Goal: Check status: Check status

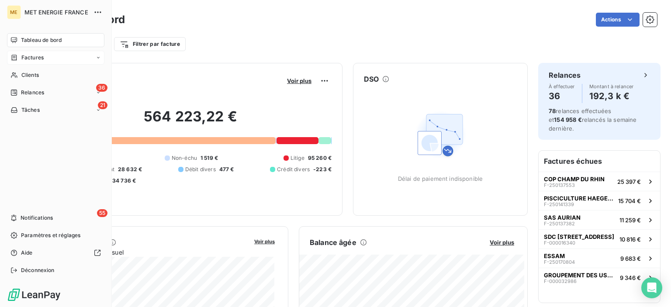
click at [31, 56] on span "Factures" at bounding box center [32, 58] width 22 height 8
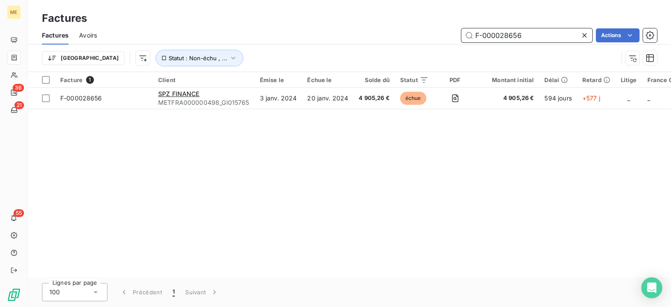
drag, startPoint x: 524, startPoint y: 36, endPoint x: 423, endPoint y: 29, distance: 101.2
click at [423, 29] on div "F-000028656 Actions" at bounding box center [382, 35] width 550 height 14
paste input "114874"
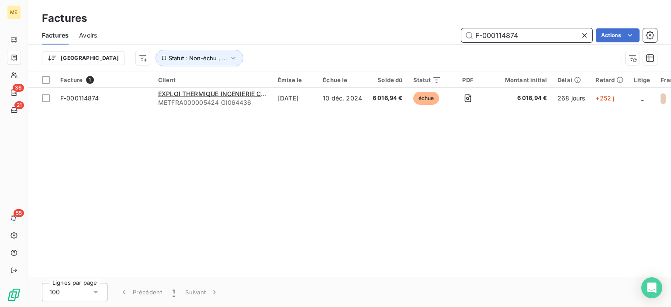
drag, startPoint x: 529, startPoint y: 42, endPoint x: 507, endPoint y: 35, distance: 23.1
click at [507, 35] on input "F-000114874" at bounding box center [526, 35] width 131 height 14
paste input "F-250139723"
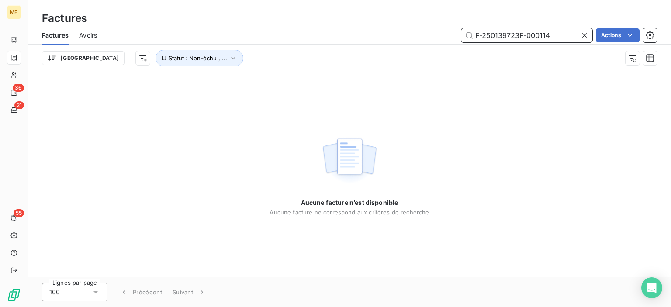
click at [524, 37] on input "F-250139723F-000114" at bounding box center [526, 35] width 131 height 14
paste input "text"
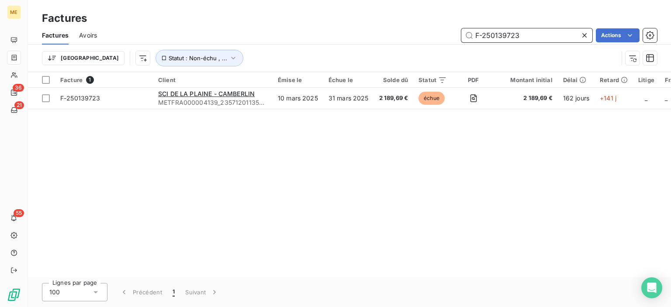
drag, startPoint x: 531, startPoint y: 36, endPoint x: 478, endPoint y: 31, distance: 53.6
click at [478, 31] on input "F-250139723" at bounding box center [526, 35] width 131 height 14
paste input "F-250147565"
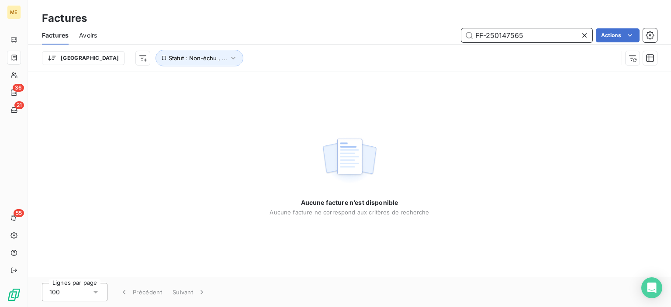
click at [521, 35] on input "FF-250147565" at bounding box center [526, 35] width 131 height 14
paste input "text"
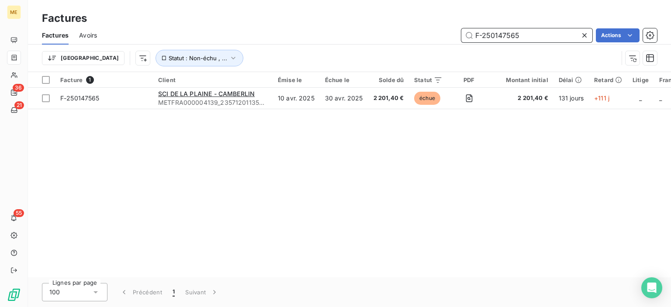
drag, startPoint x: 513, startPoint y: 38, endPoint x: 458, endPoint y: 37, distance: 55.1
click at [459, 37] on div "F-250147565 Actions" at bounding box center [382, 35] width 550 height 14
paste input "54131"
drag, startPoint x: 520, startPoint y: 38, endPoint x: 418, endPoint y: 34, distance: 101.9
click at [418, 34] on div "F-250154131 Actions" at bounding box center [382, 35] width 550 height 14
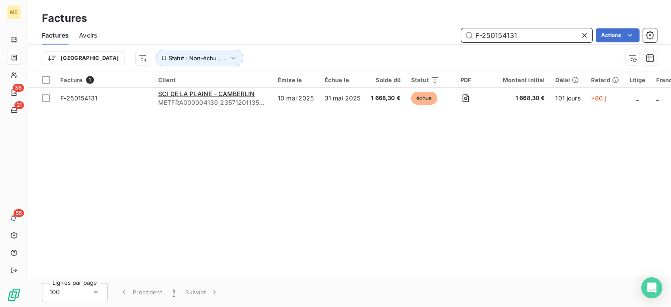
paste input "000070522"
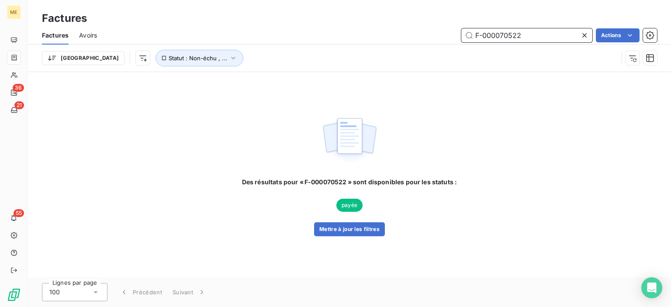
drag, startPoint x: 536, startPoint y: 33, endPoint x: 463, endPoint y: 32, distance: 73.0
click at [463, 32] on input "F-000070522" at bounding box center [526, 35] width 131 height 14
paste input "84445"
drag, startPoint x: 530, startPoint y: 37, endPoint x: 470, endPoint y: 37, distance: 60.7
click at [470, 37] on input "F-000084445" at bounding box center [526, 35] width 131 height 14
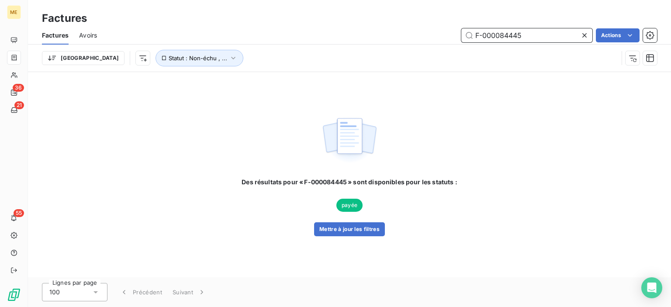
paste input "97277"
drag, startPoint x: 503, startPoint y: 36, endPoint x: 454, endPoint y: 33, distance: 48.1
click at [454, 33] on div "F-000097277 Actions" at bounding box center [382, 35] width 550 height 14
paste input "104863"
drag, startPoint x: 528, startPoint y: 35, endPoint x: 451, endPoint y: 35, distance: 77.3
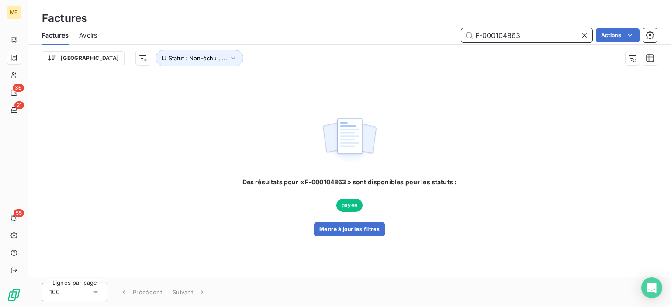
click at [451, 35] on div "F-000104863 Actions" at bounding box center [382, 35] width 550 height 14
paste input "10558"
drag, startPoint x: 505, startPoint y: 35, endPoint x: 454, endPoint y: 31, distance: 51.7
click at [454, 31] on div "F-000110558 Actions" at bounding box center [382, 35] width 550 height 14
paste input "240116411"
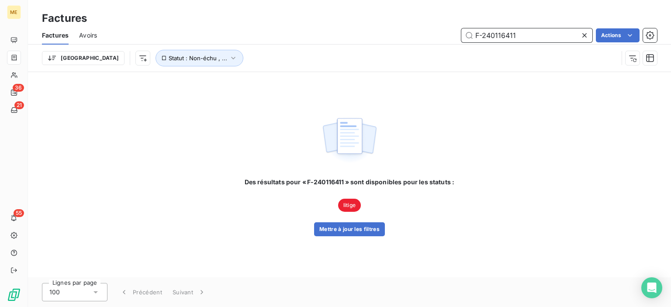
drag, startPoint x: 523, startPoint y: 32, endPoint x: 452, endPoint y: 32, distance: 70.4
click at [452, 32] on div "F-240116411 Actions" at bounding box center [382, 35] width 550 height 14
paste input "000078490"
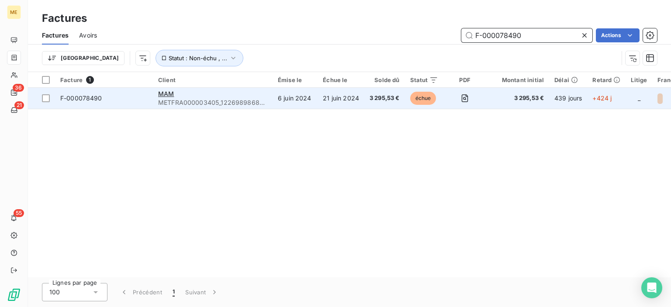
type input "F-000078490"
click at [499, 101] on span "3 295,53 €" at bounding box center [518, 98] width 52 height 9
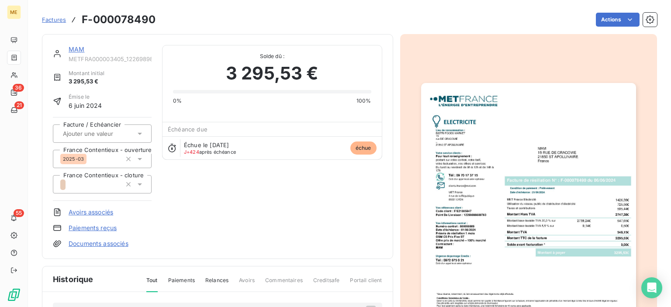
click at [537, 128] on img "button" at bounding box center [528, 235] width 215 height 304
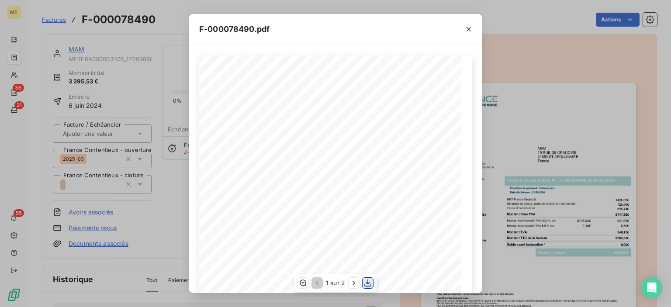
click at [367, 285] on icon "button" at bounding box center [368, 283] width 9 height 9
click at [469, 29] on icon "button" at bounding box center [468, 29] width 9 height 9
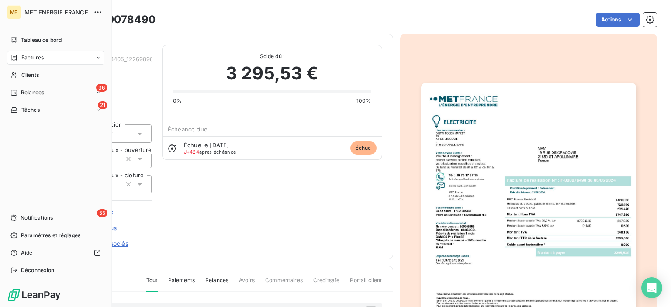
click at [38, 55] on span "Factures" at bounding box center [32, 58] width 22 height 8
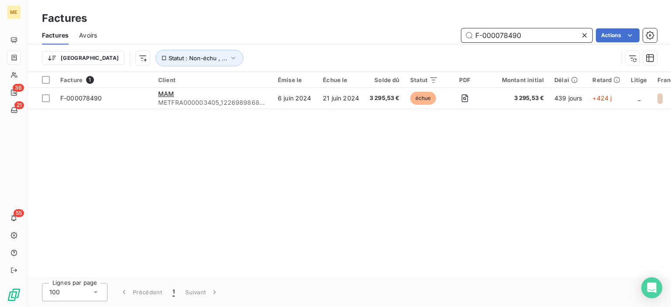
drag, startPoint x: 524, startPoint y: 35, endPoint x: 461, endPoint y: 35, distance: 63.4
click at [451, 35] on div "F-000078490 Actions" at bounding box center [382, 35] width 550 height 14
paste input "240122654"
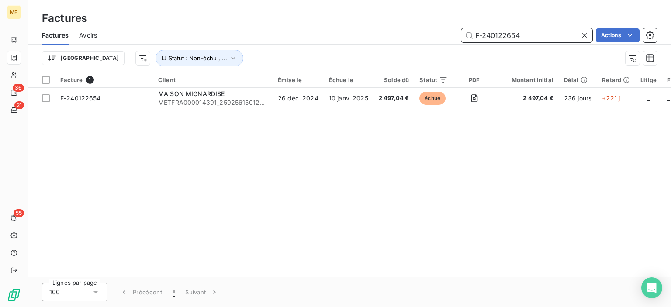
type input "F-240122654"
